Goal: Information Seeking & Learning: Compare options

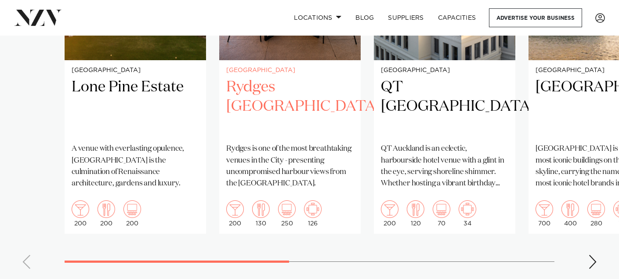
scroll to position [827, 0]
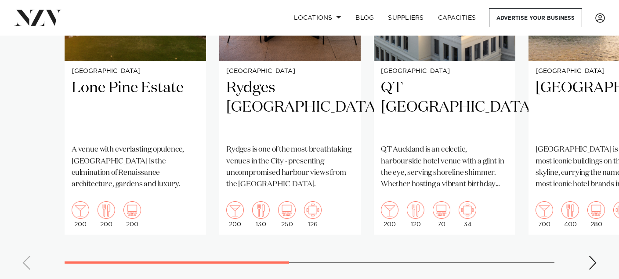
click at [593, 256] on div "Next slide" at bounding box center [592, 263] width 9 height 14
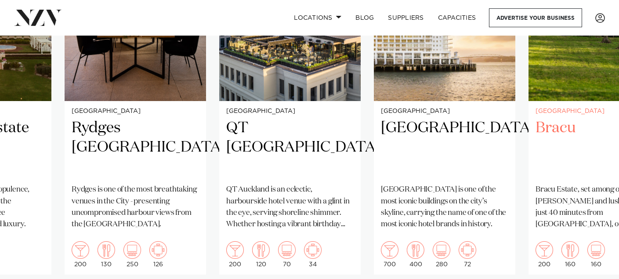
scroll to position [785, 0]
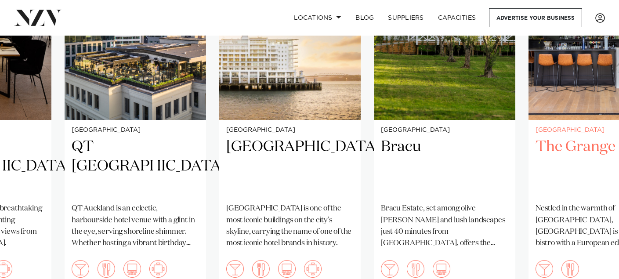
scroll to position [772, 0]
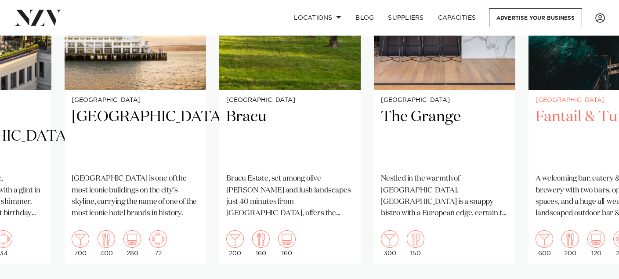
scroll to position [797, 0]
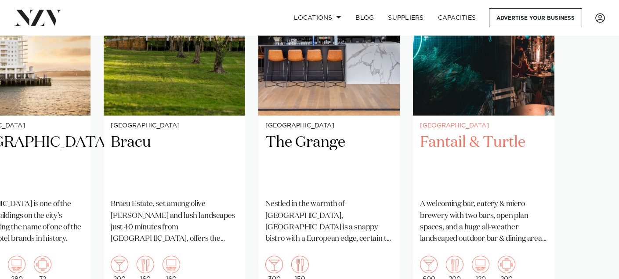
scroll to position [791, 0]
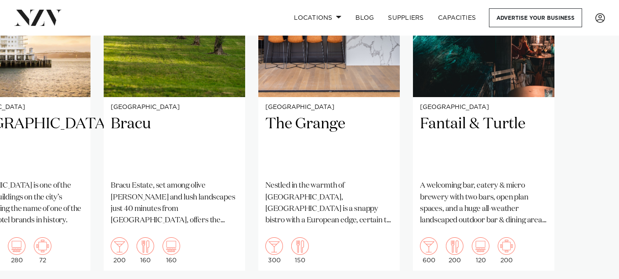
click at [590, 257] on swiper-container "Auckland Lone Pine Estate A venue with everlasting opulence, Lone Pine Estate i…" at bounding box center [309, 109] width 619 height 405
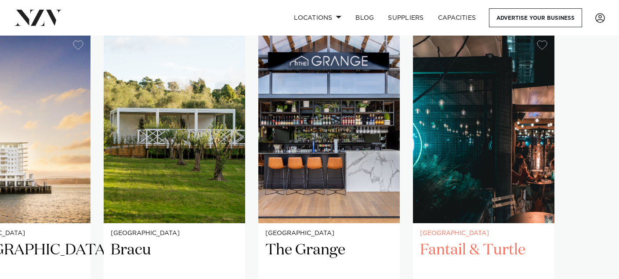
scroll to position [664, 0]
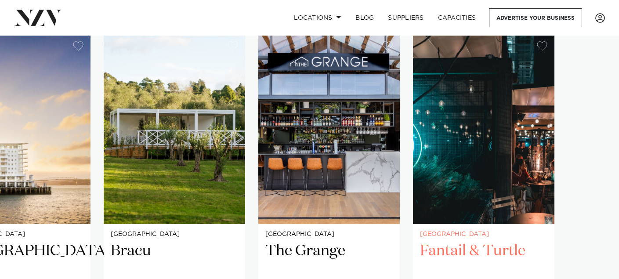
click at [512, 146] on img "7 / 7" at bounding box center [483, 129] width 141 height 190
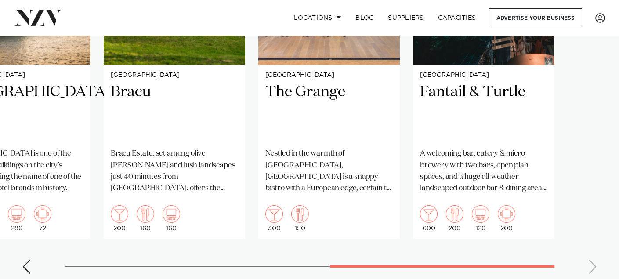
scroll to position [823, 0]
click at [27, 259] on div "Previous slide" at bounding box center [26, 266] width 9 height 14
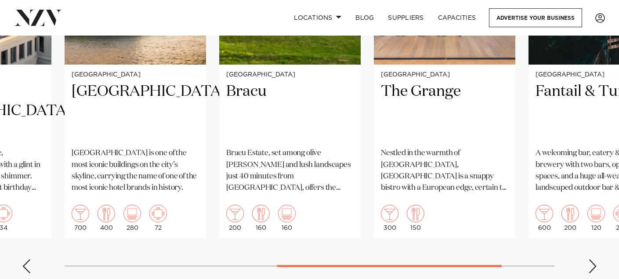
click at [27, 259] on div "Previous slide" at bounding box center [26, 266] width 9 height 14
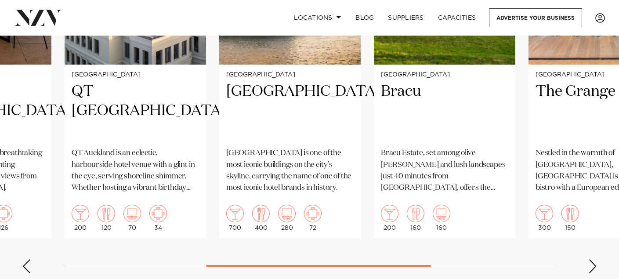
click at [27, 259] on div "Previous slide" at bounding box center [26, 266] width 9 height 14
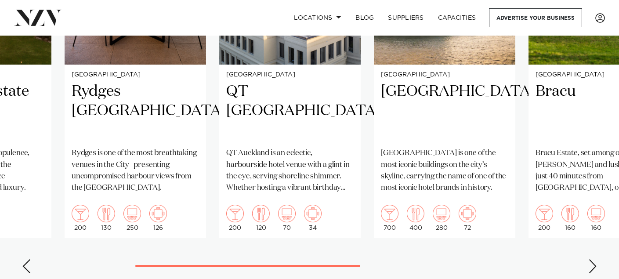
click at [27, 259] on div "Previous slide" at bounding box center [26, 266] width 9 height 14
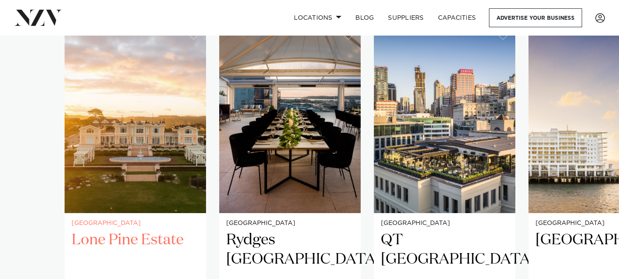
scroll to position [674, 0]
click at [151, 115] on img "1 / 7" at bounding box center [135, 119] width 141 height 190
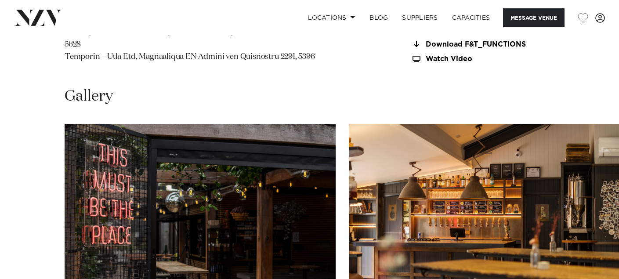
scroll to position [778, 0]
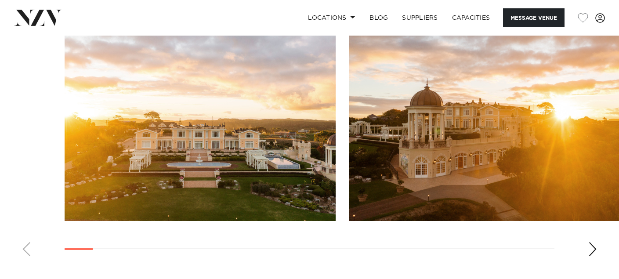
scroll to position [866, 0]
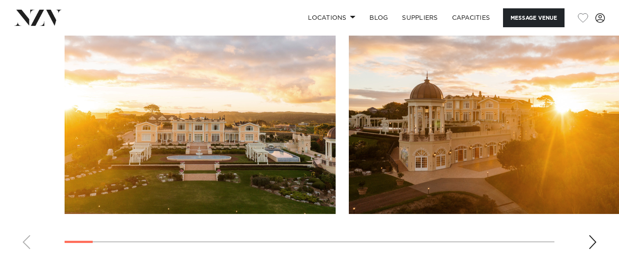
click at [595, 235] on div "Next slide" at bounding box center [592, 242] width 9 height 14
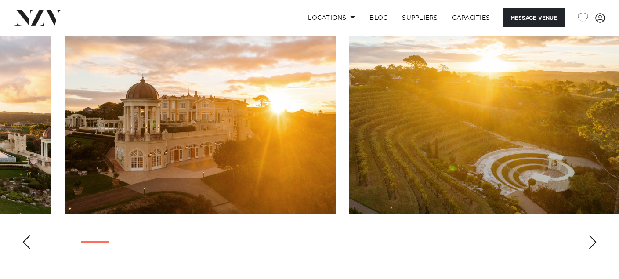
click at [595, 235] on div "Next slide" at bounding box center [592, 242] width 9 height 14
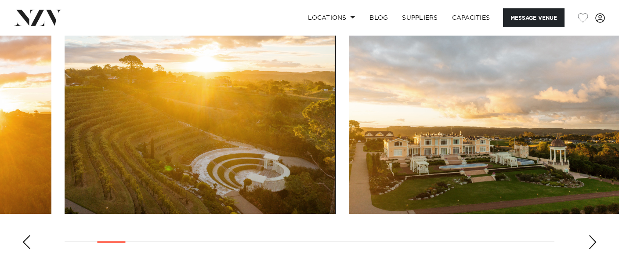
click at [593, 235] on div "Next slide" at bounding box center [592, 242] width 9 height 14
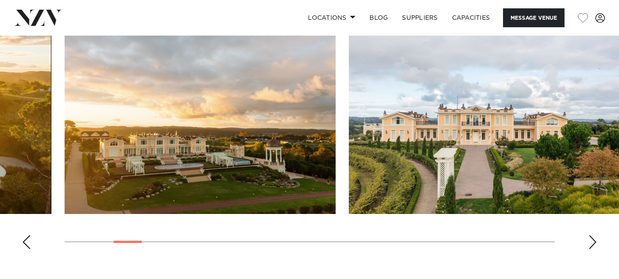
click at [593, 235] on div "Next slide" at bounding box center [592, 242] width 9 height 14
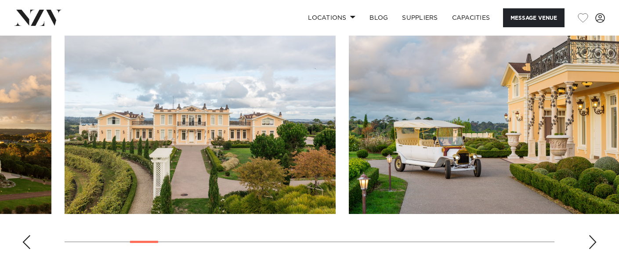
click at [593, 235] on div "Next slide" at bounding box center [592, 242] width 9 height 14
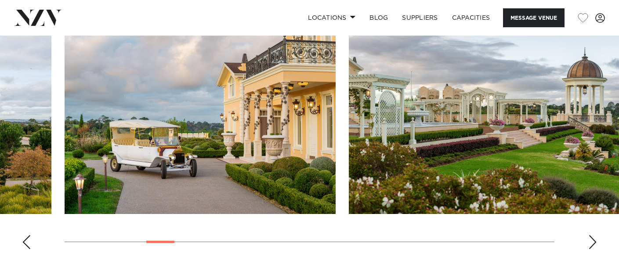
click at [593, 235] on div "Next slide" at bounding box center [592, 242] width 9 height 14
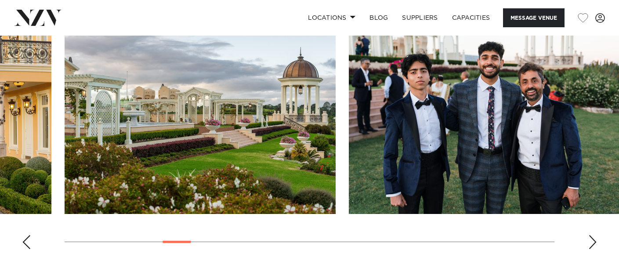
click at [593, 235] on div "Next slide" at bounding box center [592, 242] width 9 height 14
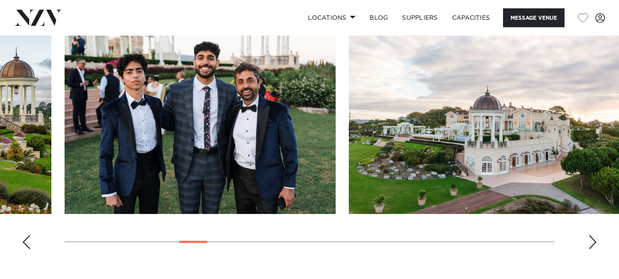
click at [593, 235] on div "Next slide" at bounding box center [592, 242] width 9 height 14
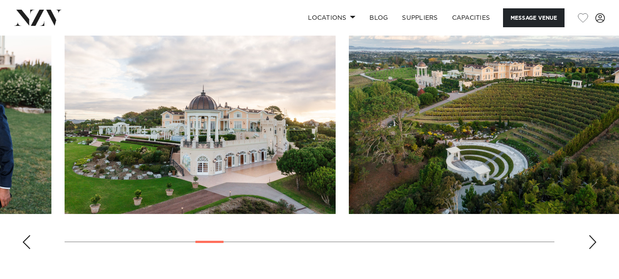
click at [593, 235] on div "Next slide" at bounding box center [592, 242] width 9 height 14
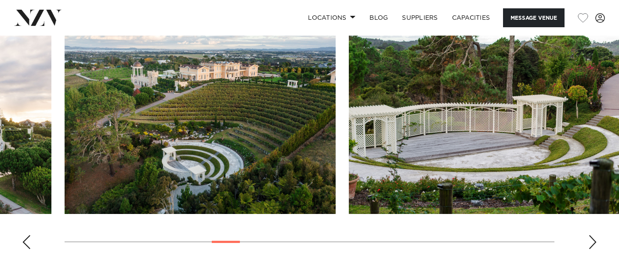
click at [593, 235] on div "Next slide" at bounding box center [592, 242] width 9 height 14
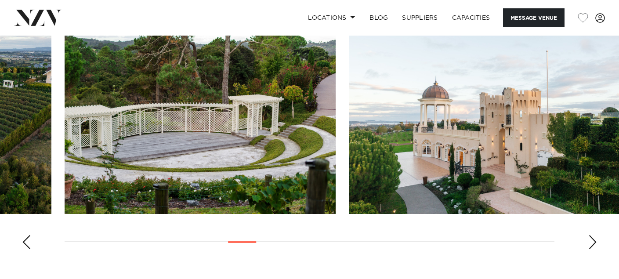
click at [593, 235] on div "Next slide" at bounding box center [592, 242] width 9 height 14
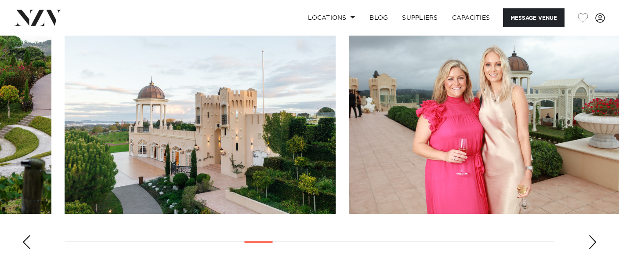
click at [592, 235] on div "Next slide" at bounding box center [592, 242] width 9 height 14
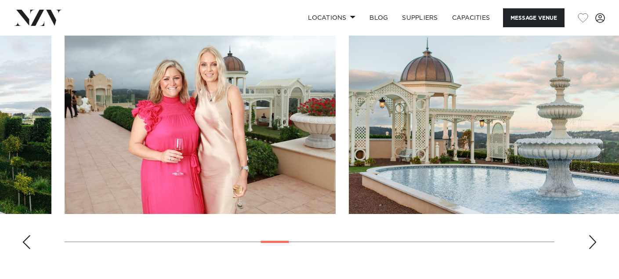
click at [592, 235] on div "Next slide" at bounding box center [592, 242] width 9 height 14
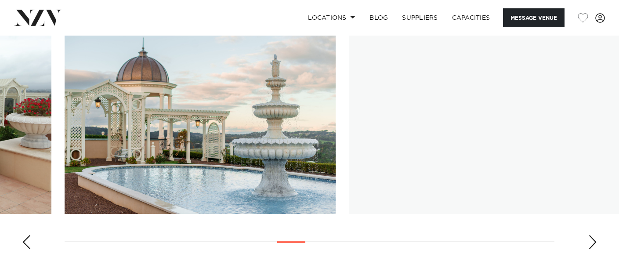
click at [592, 235] on div "Next slide" at bounding box center [592, 242] width 9 height 14
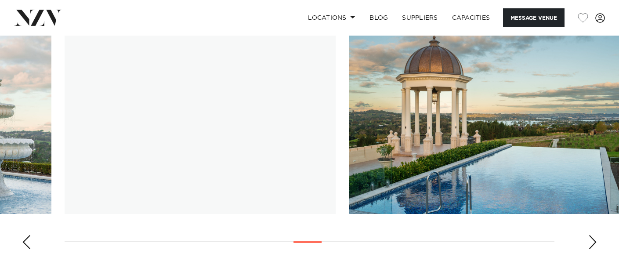
click at [592, 235] on div "Next slide" at bounding box center [592, 242] width 9 height 14
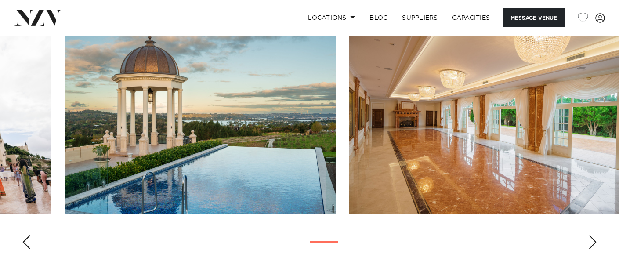
click at [592, 235] on div "Next slide" at bounding box center [592, 242] width 9 height 14
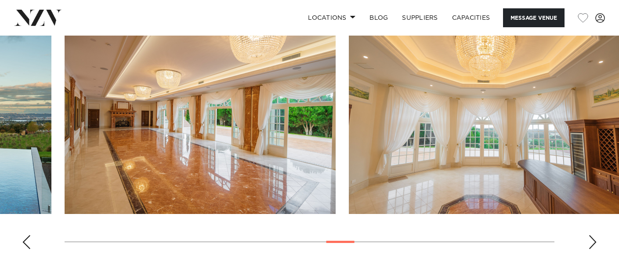
click at [592, 235] on div "Next slide" at bounding box center [592, 242] width 9 height 14
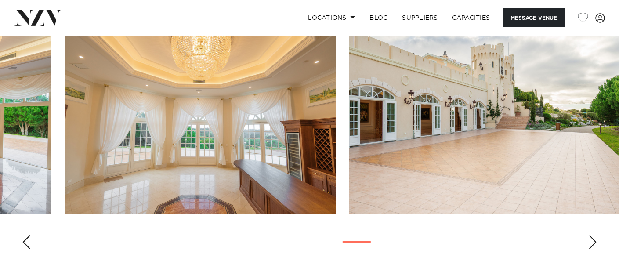
click at [592, 235] on div "Next slide" at bounding box center [592, 242] width 9 height 14
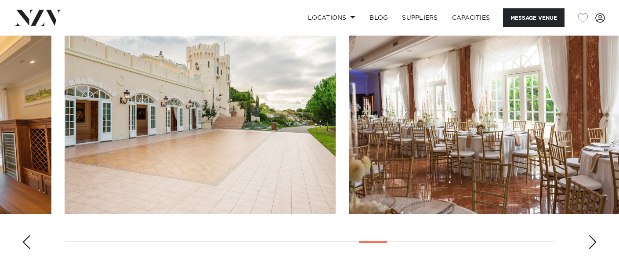
click at [592, 235] on div "Next slide" at bounding box center [592, 242] width 9 height 14
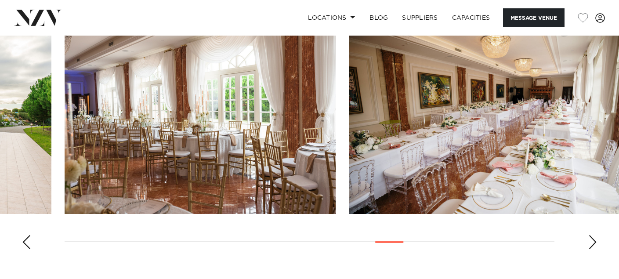
click at [592, 235] on div "Next slide" at bounding box center [592, 242] width 9 height 14
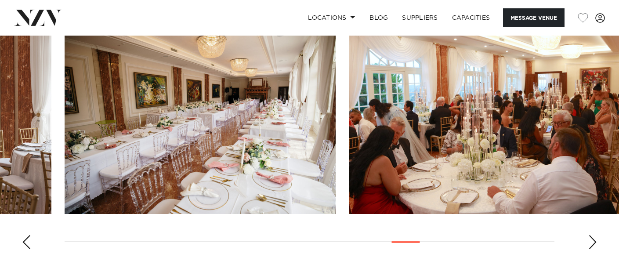
click at [592, 235] on div "Next slide" at bounding box center [592, 242] width 9 height 14
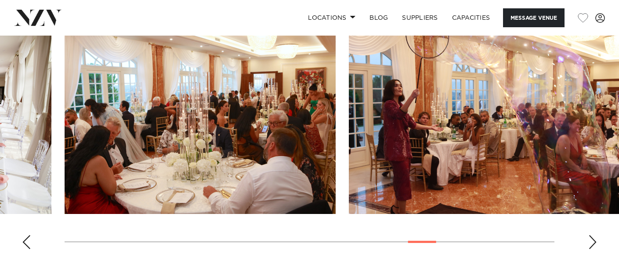
click at [592, 235] on div "Next slide" at bounding box center [592, 242] width 9 height 14
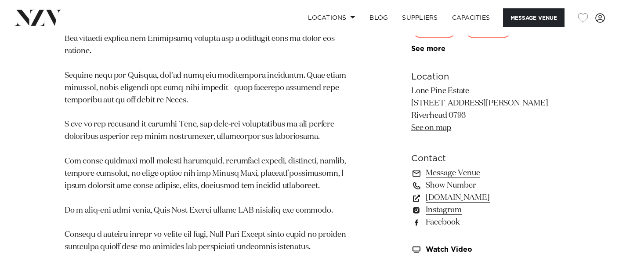
scroll to position [557, 0]
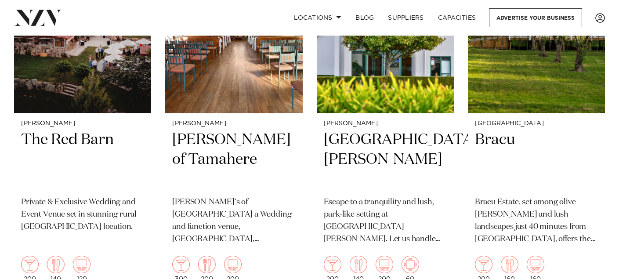
scroll to position [445, 0]
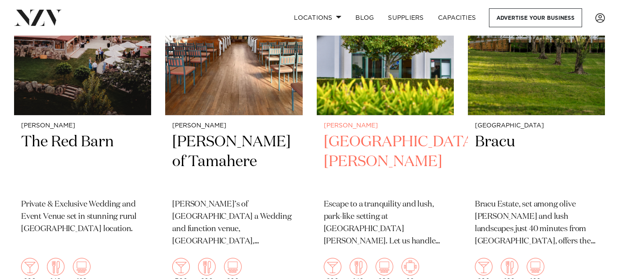
click at [409, 77] on img at bounding box center [385, 23] width 137 height 184
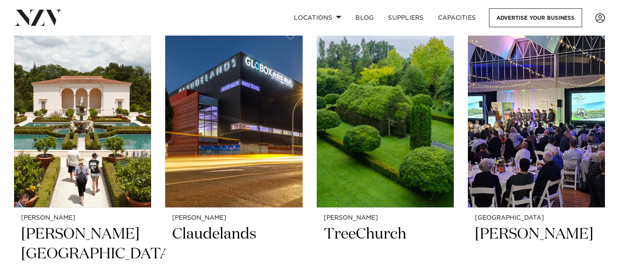
scroll to position [733, 0]
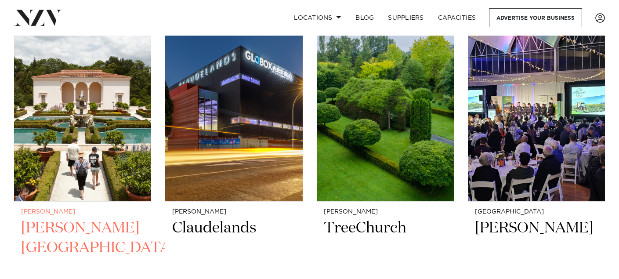
click at [80, 122] on img at bounding box center [82, 109] width 137 height 184
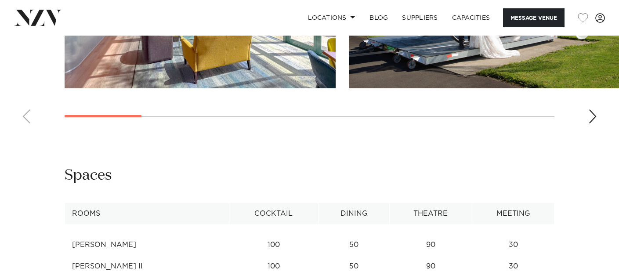
scroll to position [1133, 0]
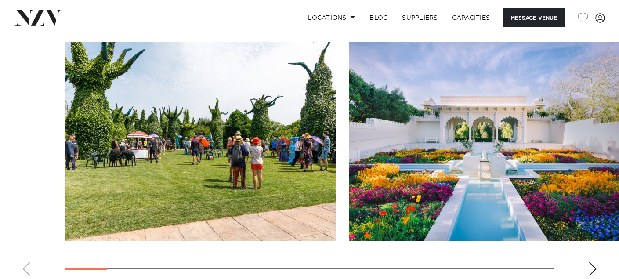
scroll to position [865, 0]
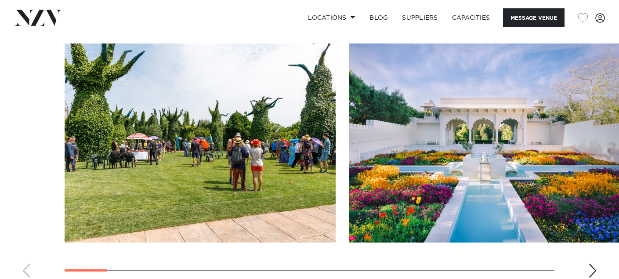
click at [590, 264] on div "Next slide" at bounding box center [592, 271] width 9 height 14
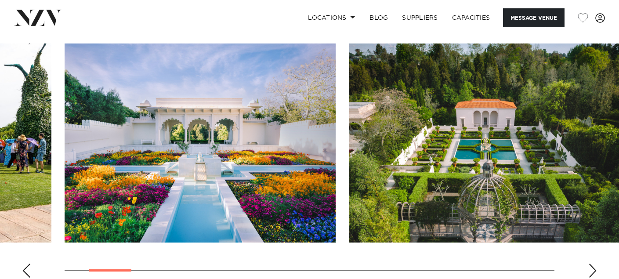
click at [590, 264] on div "Next slide" at bounding box center [592, 271] width 9 height 14
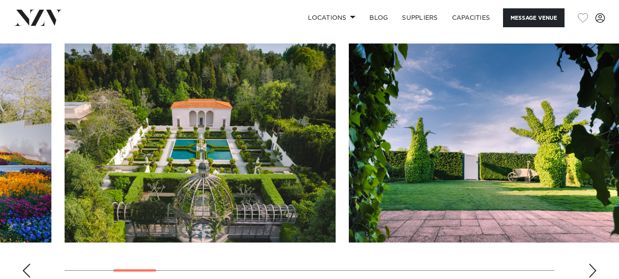
click at [593, 264] on div "Next slide" at bounding box center [592, 271] width 9 height 14
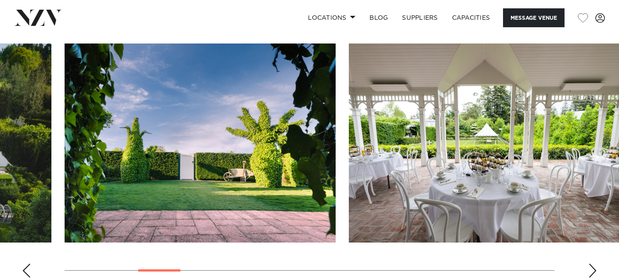
click at [593, 264] on div "Next slide" at bounding box center [592, 271] width 9 height 14
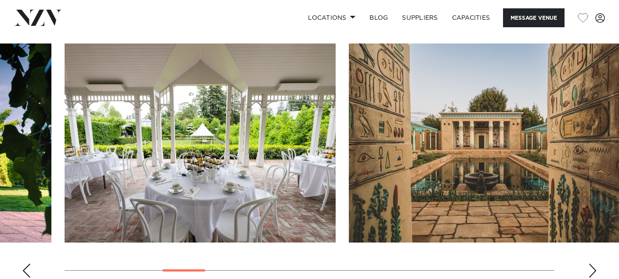
click at [593, 264] on div "Next slide" at bounding box center [592, 271] width 9 height 14
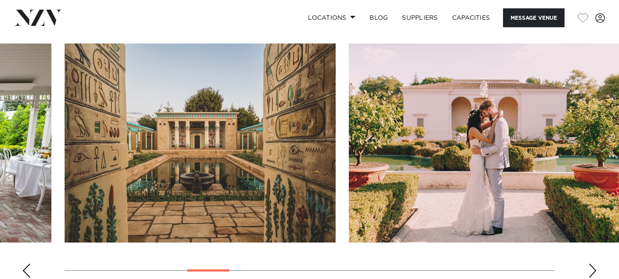
click at [593, 264] on div "Next slide" at bounding box center [592, 271] width 9 height 14
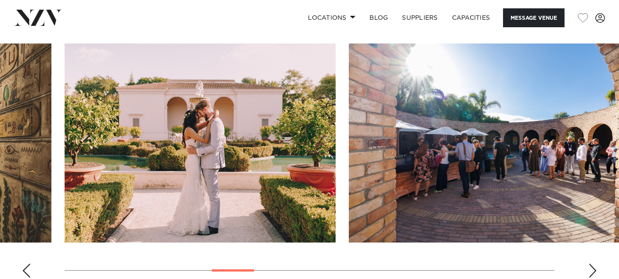
click at [593, 264] on div "Next slide" at bounding box center [592, 271] width 9 height 14
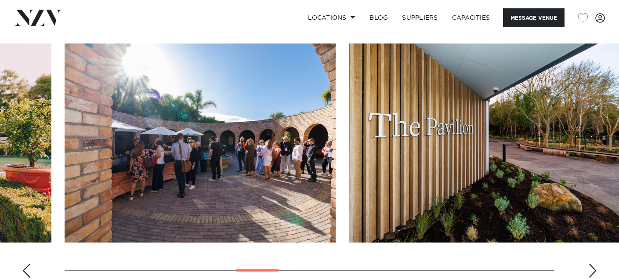
click at [593, 264] on div "Next slide" at bounding box center [592, 271] width 9 height 14
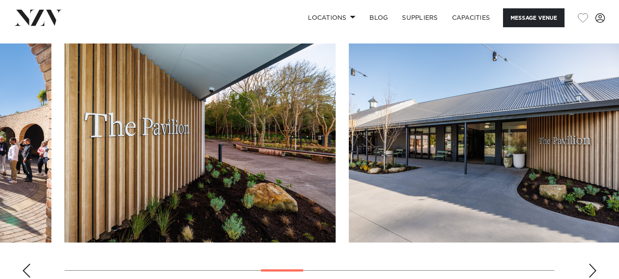
click at [592, 264] on div "Next slide" at bounding box center [592, 271] width 9 height 14
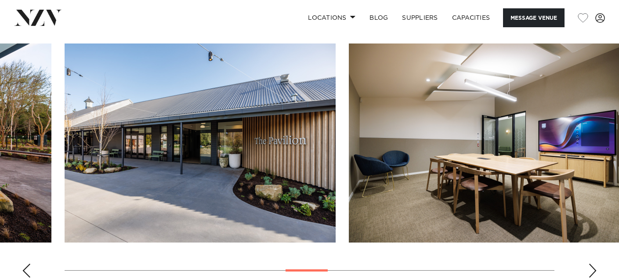
click at [592, 264] on div "Next slide" at bounding box center [592, 271] width 9 height 14
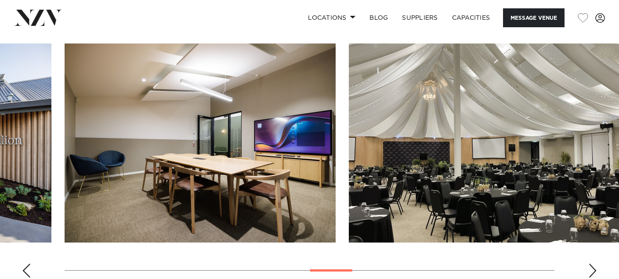
click at [592, 264] on div "Next slide" at bounding box center [592, 271] width 9 height 14
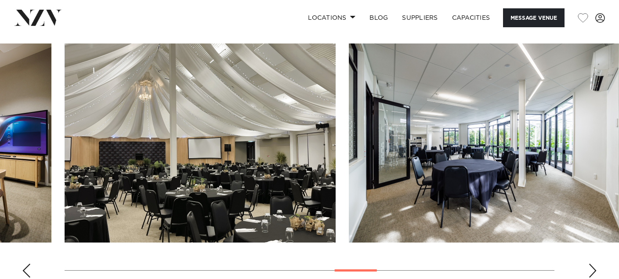
click at [592, 264] on div "Next slide" at bounding box center [592, 271] width 9 height 14
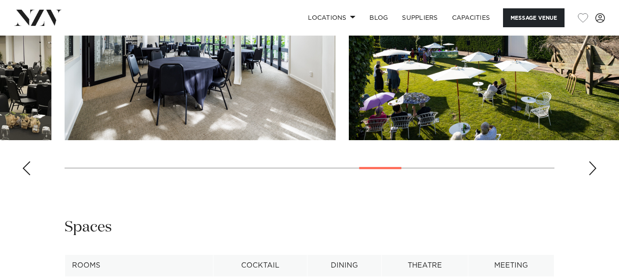
scroll to position [821, 0]
